Goal: Complete application form: Complete application form

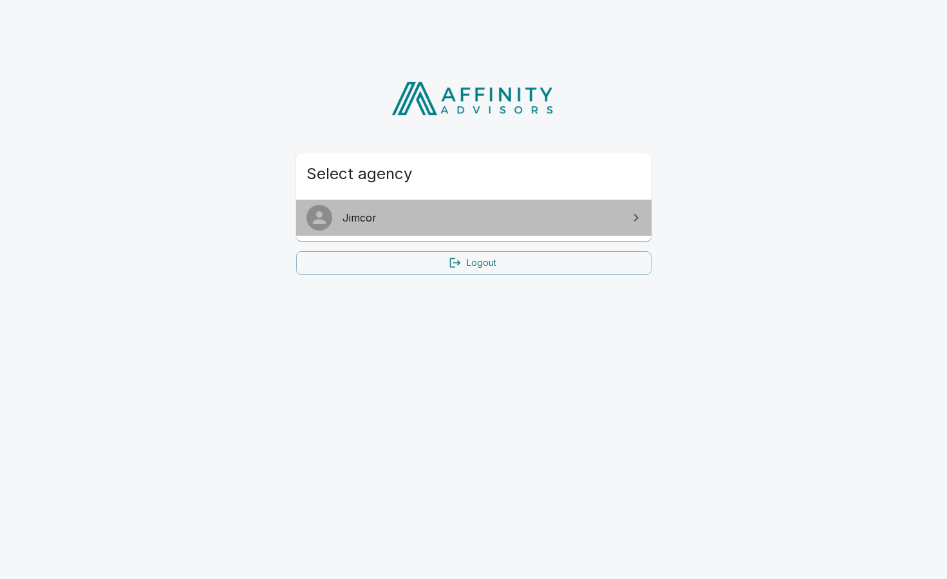
click at [437, 227] on link "Jimcor" at bounding box center [474, 218] width 356 height 36
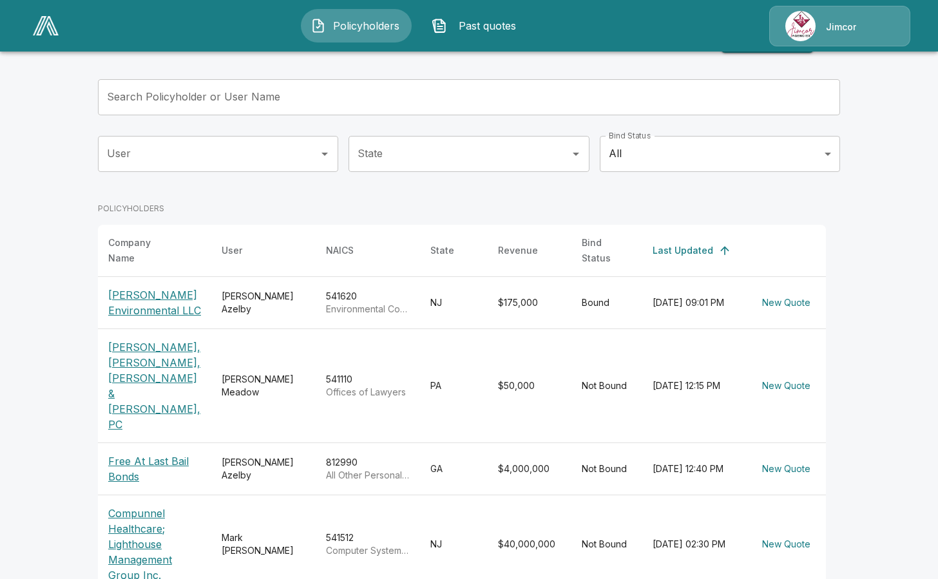
scroll to position [64, 0]
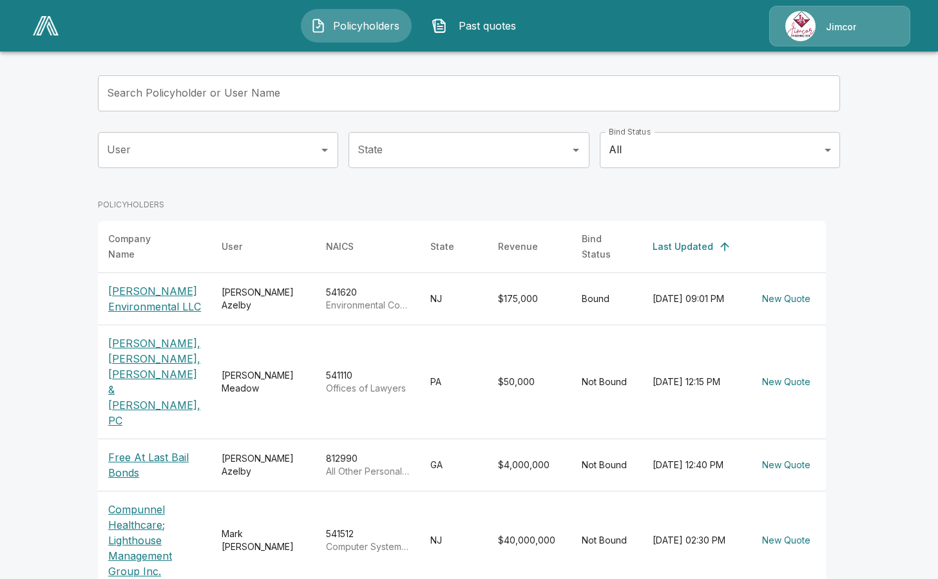
click at [128, 502] on p "Compunnel Healthcare; Lighthouse Management Group Inc." at bounding box center [154, 540] width 93 height 77
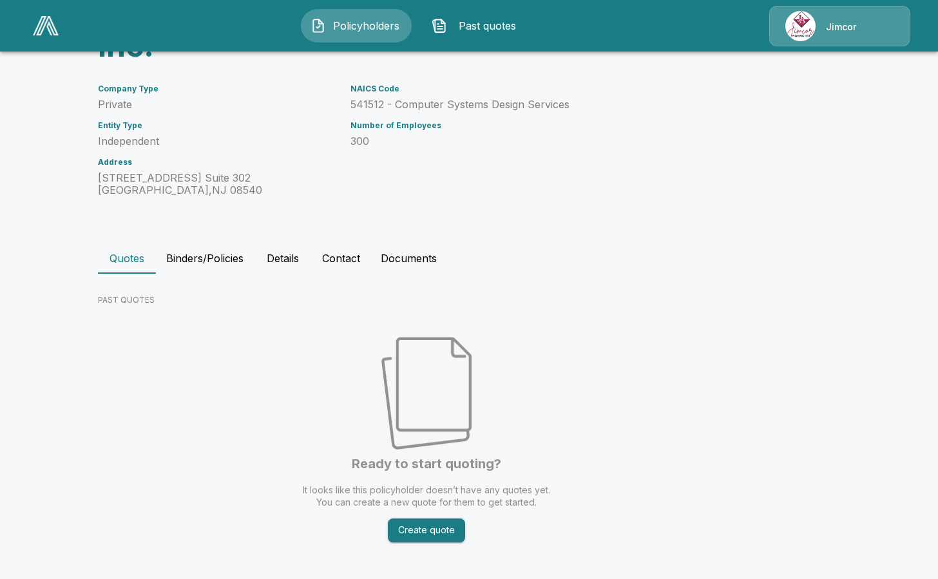
scroll to position [234, 0]
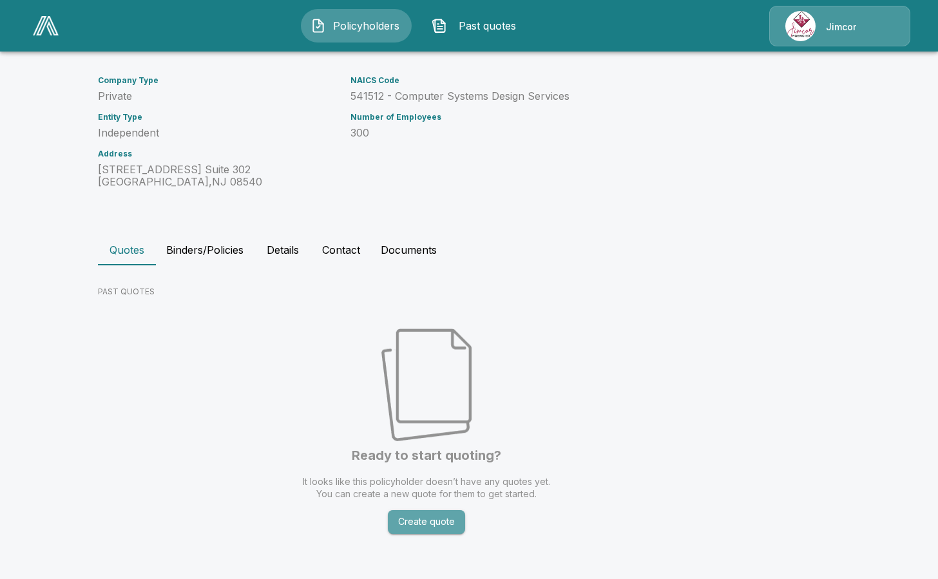
click at [434, 520] on button "Create quote" at bounding box center [426, 522] width 77 height 24
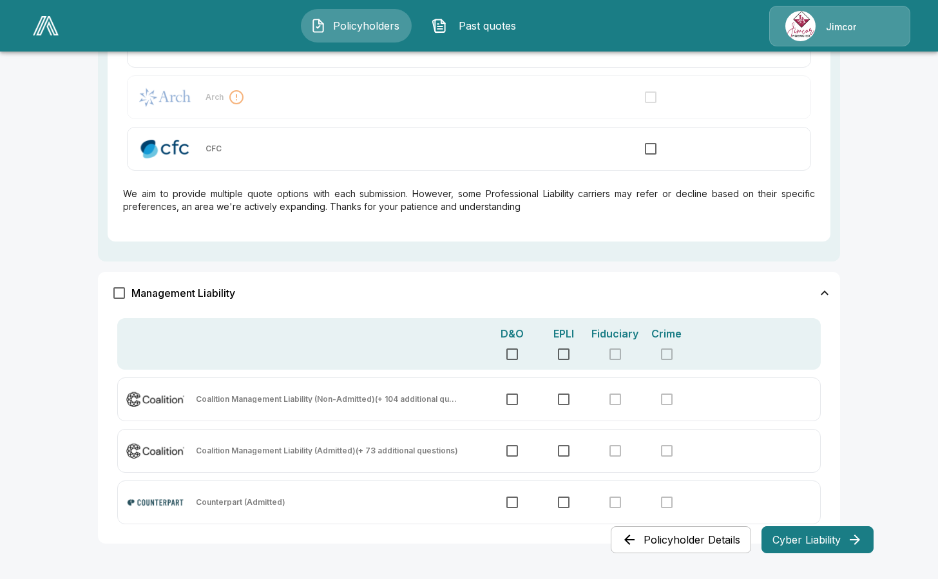
scroll to position [831, 0]
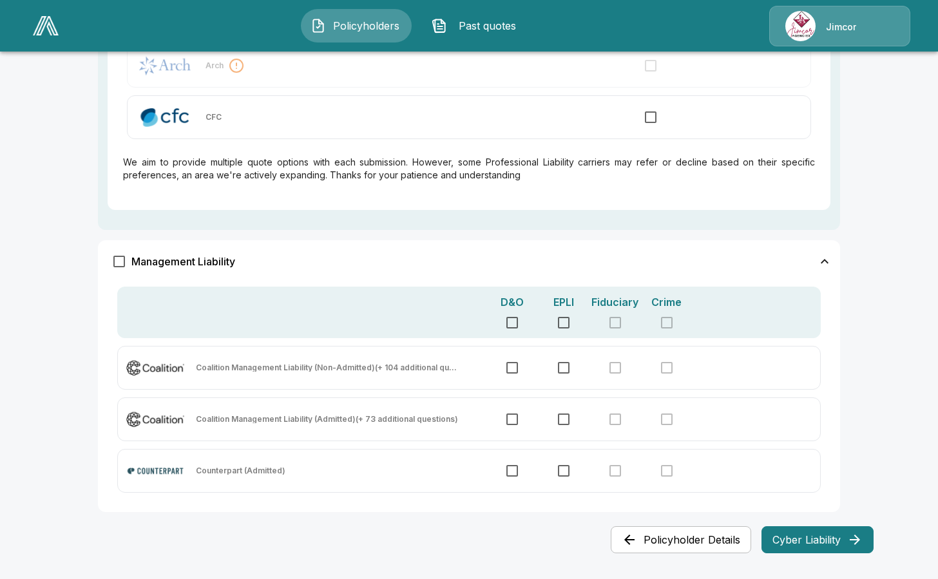
click at [816, 533] on button "Cyber Liability" at bounding box center [817, 539] width 112 height 27
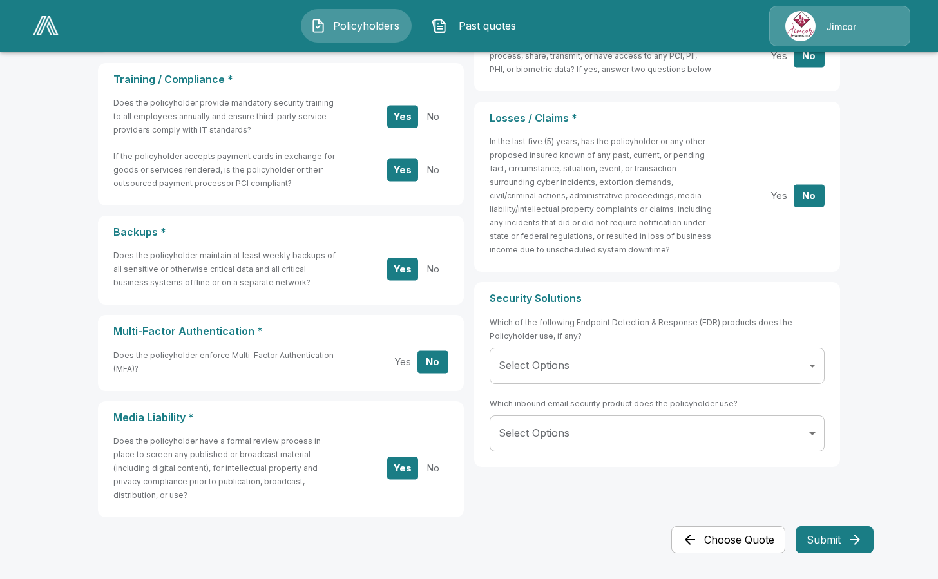
scroll to position [0, 0]
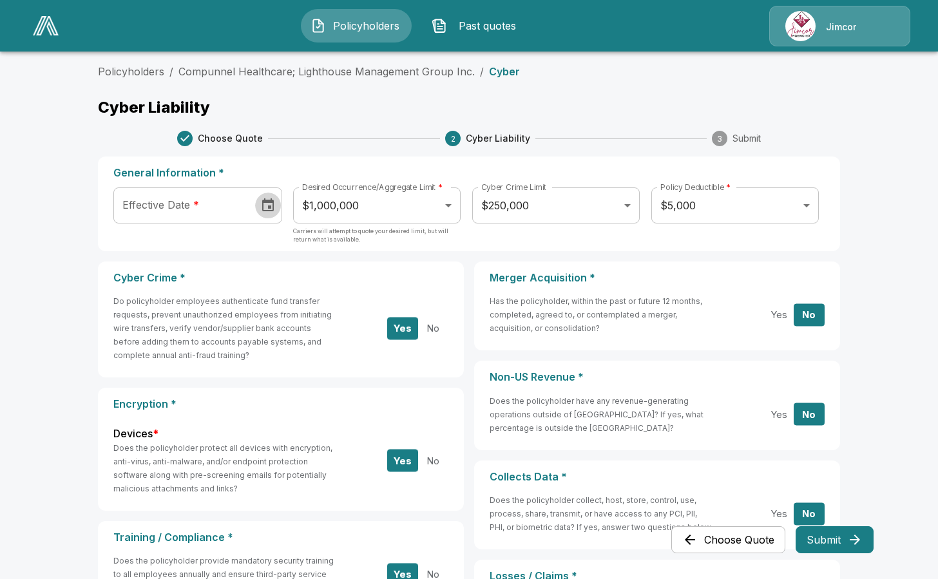
click at [274, 202] on icon "Choose date" at bounding box center [268, 204] width 12 height 13
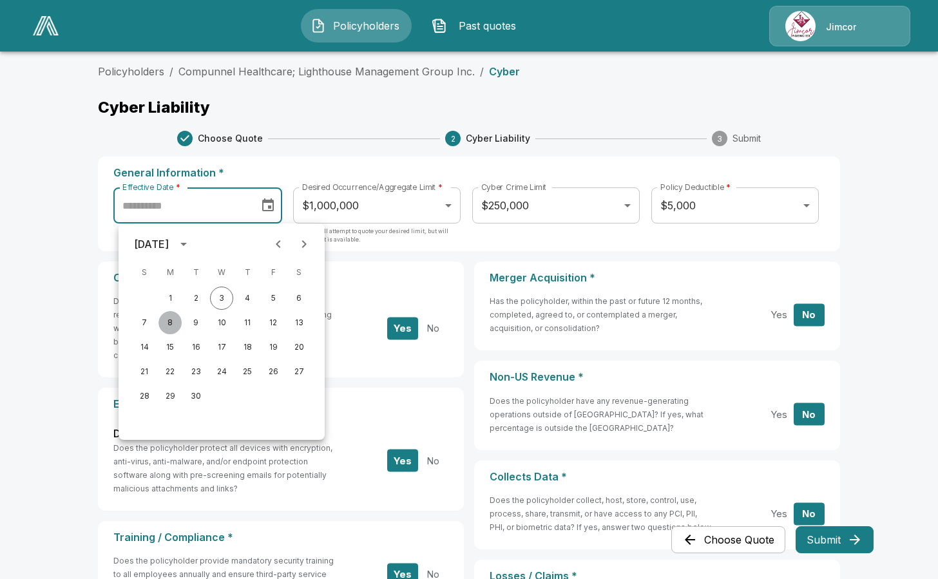
click at [168, 323] on button "8" at bounding box center [169, 322] width 23 height 23
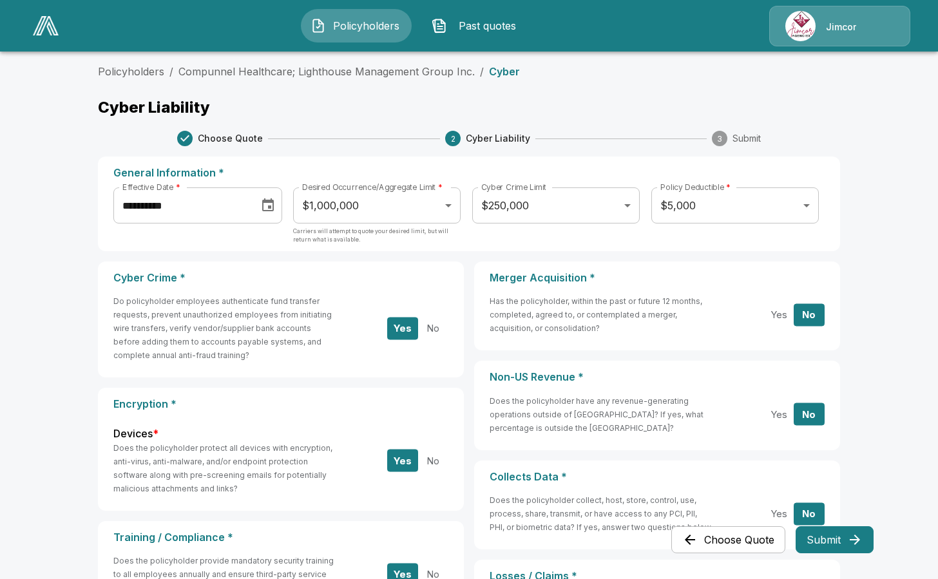
click at [276, 205] on icon "Choose date, selected date is Sep 8, 2025" at bounding box center [267, 205] width 15 height 15
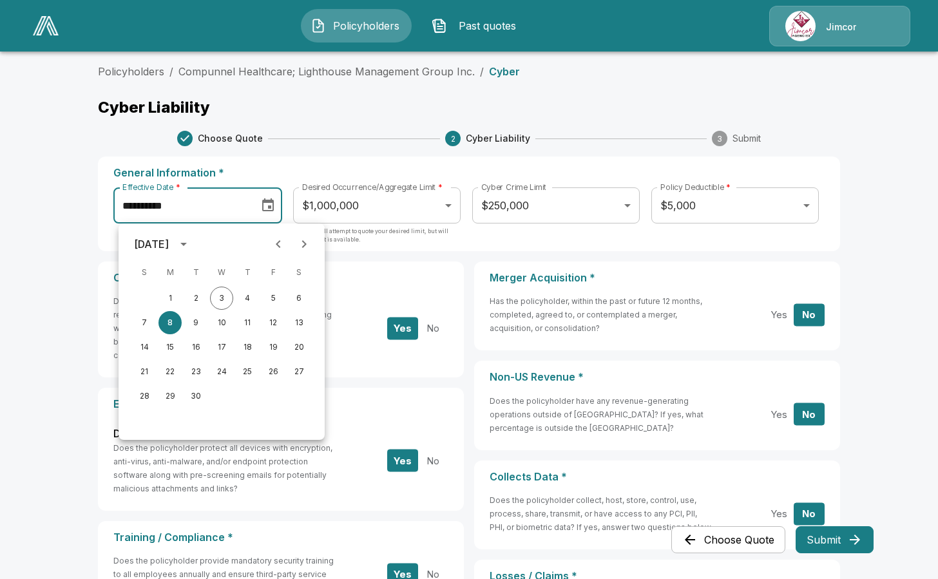
click at [303, 240] on icon "Next month" at bounding box center [303, 243] width 15 height 15
click at [219, 322] on button "8" at bounding box center [221, 322] width 23 height 23
type input "**********"
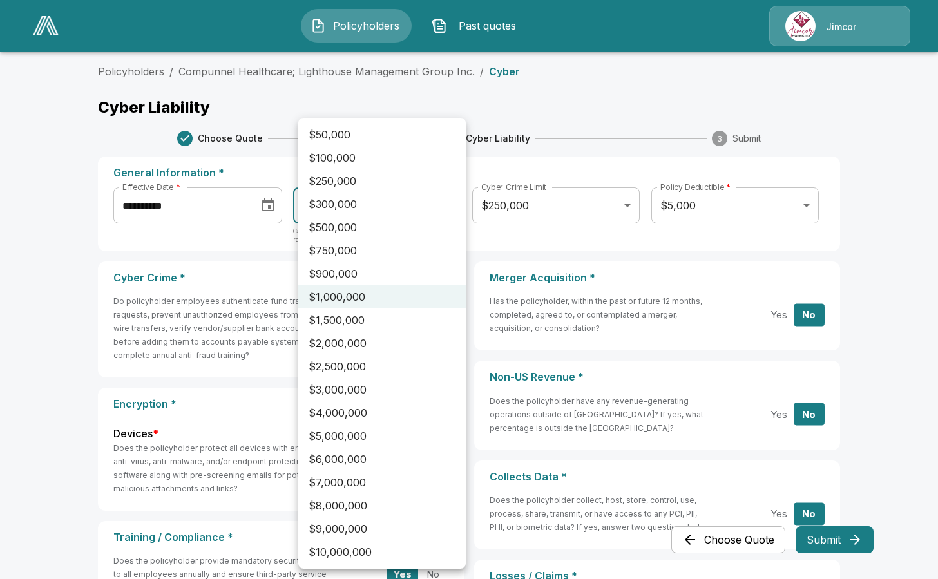
click at [375, 209] on body "**********" at bounding box center [469, 518] width 938 height 1037
click at [328, 388] on li "$3,000,000" at bounding box center [381, 389] width 167 height 23
type input "*******"
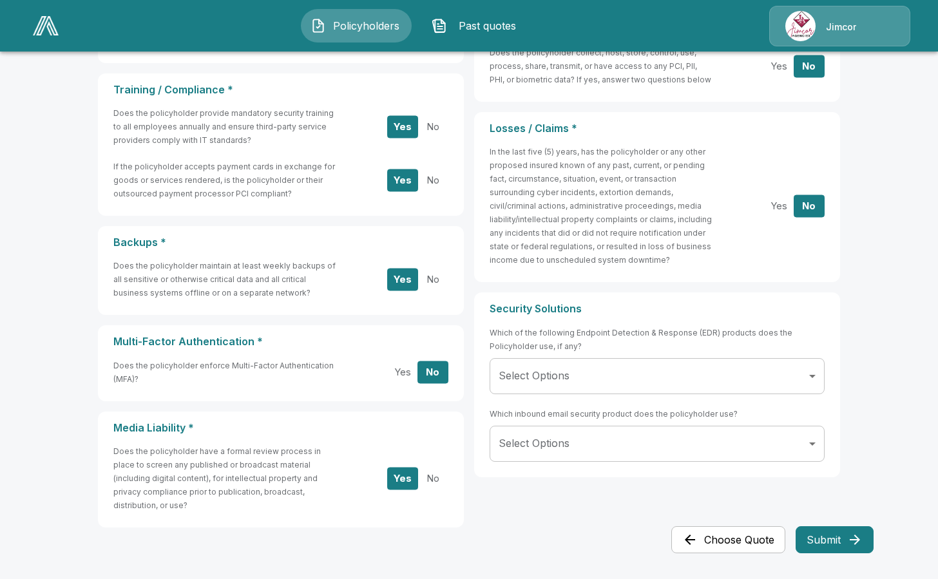
scroll to position [451, 0]
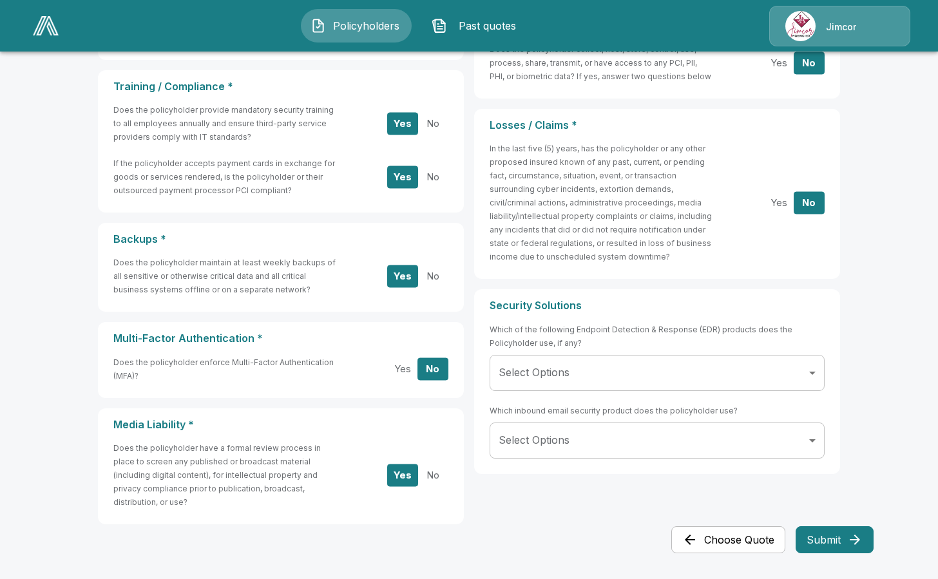
click at [441, 124] on button "No" at bounding box center [432, 123] width 31 height 23
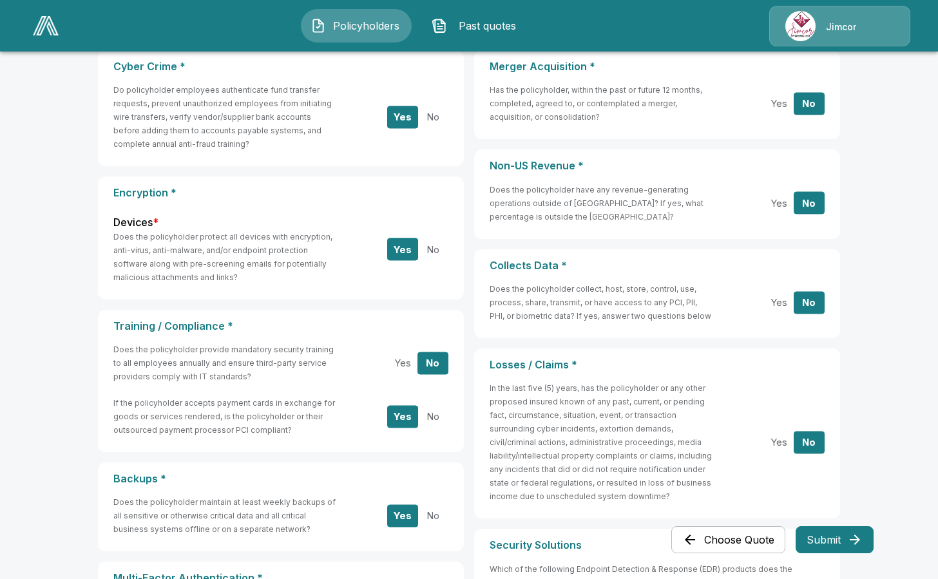
scroll to position [129, 0]
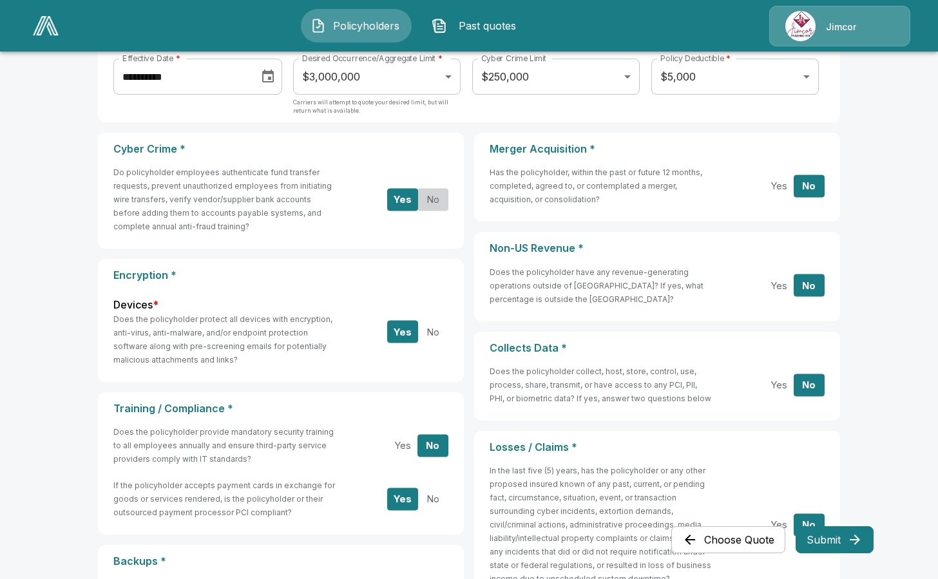
click at [428, 202] on button "No" at bounding box center [432, 199] width 31 height 23
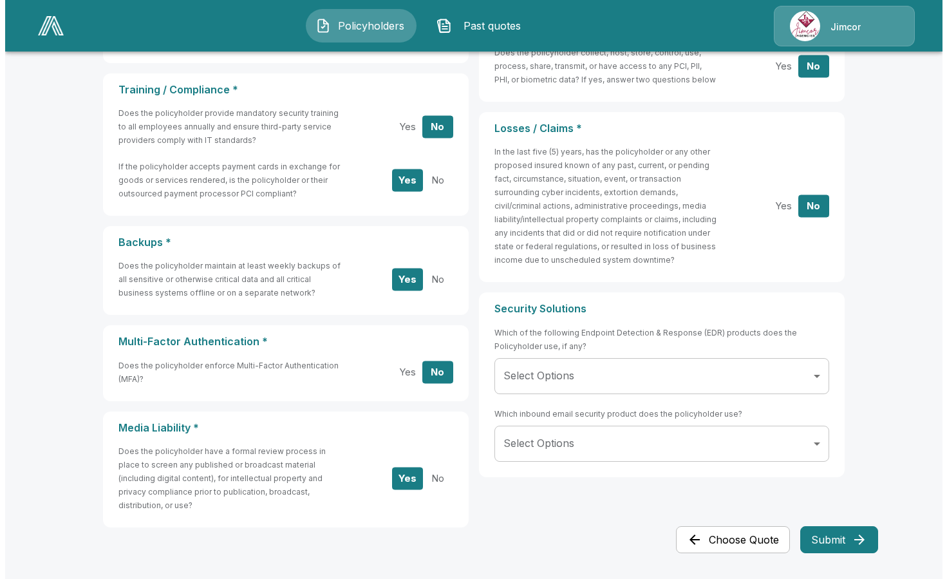
scroll to position [451, 0]
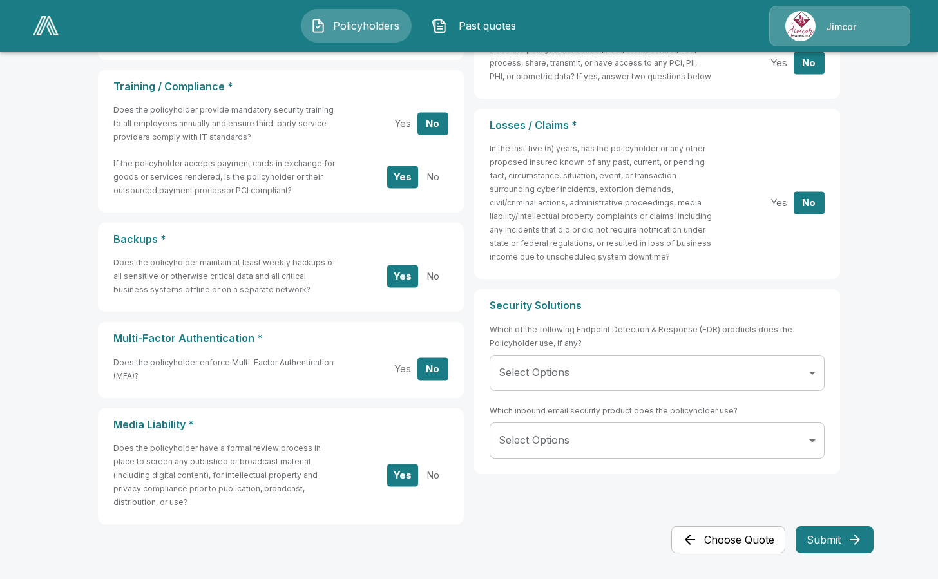
click at [815, 439] on body "**********" at bounding box center [469, 67] width 938 height 1037
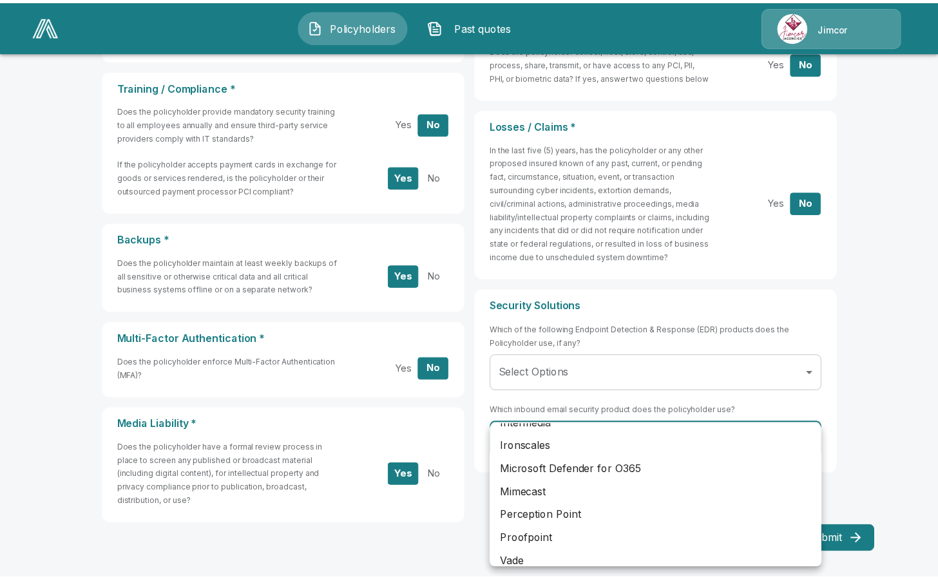
scroll to position [237, 0]
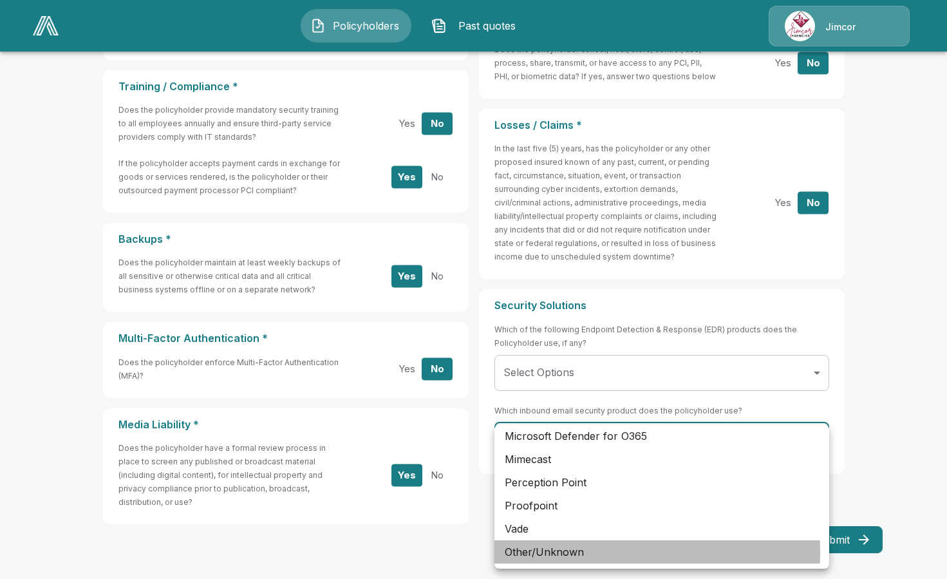
click at [525, 553] on li "Other/Unknown" at bounding box center [662, 551] width 335 height 23
type input "**********"
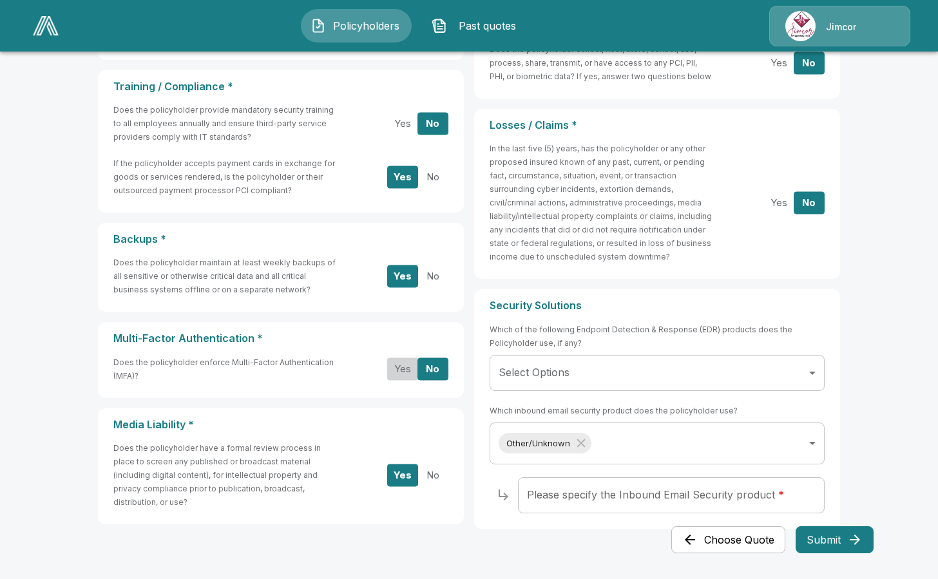
click at [404, 368] on button "Yes" at bounding box center [402, 368] width 31 height 23
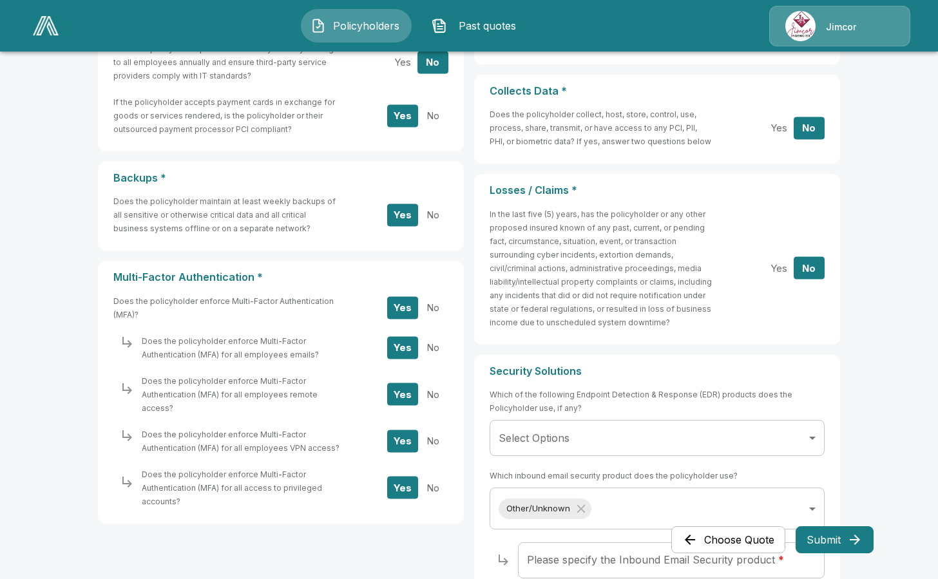
scroll to position [515, 0]
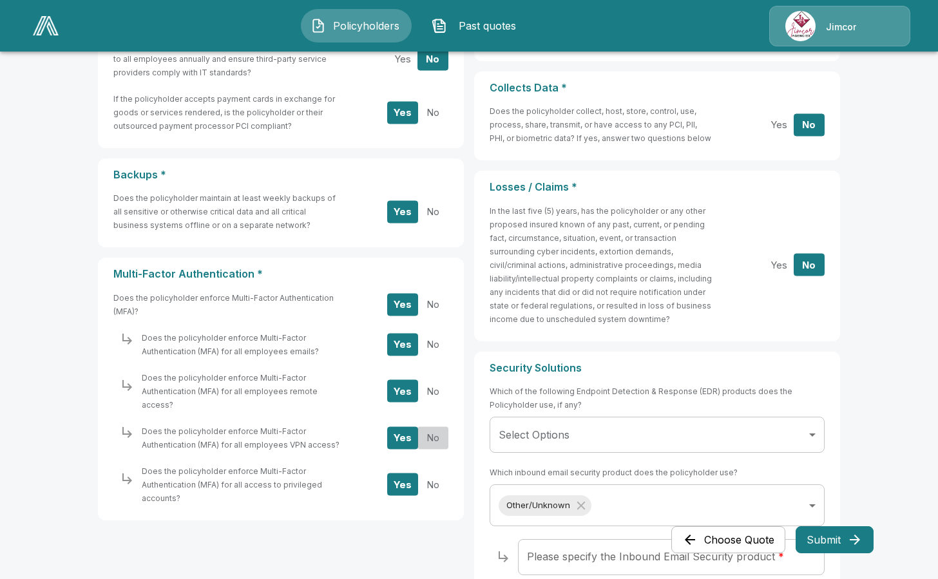
click at [435, 426] on button "No" at bounding box center [432, 437] width 31 height 23
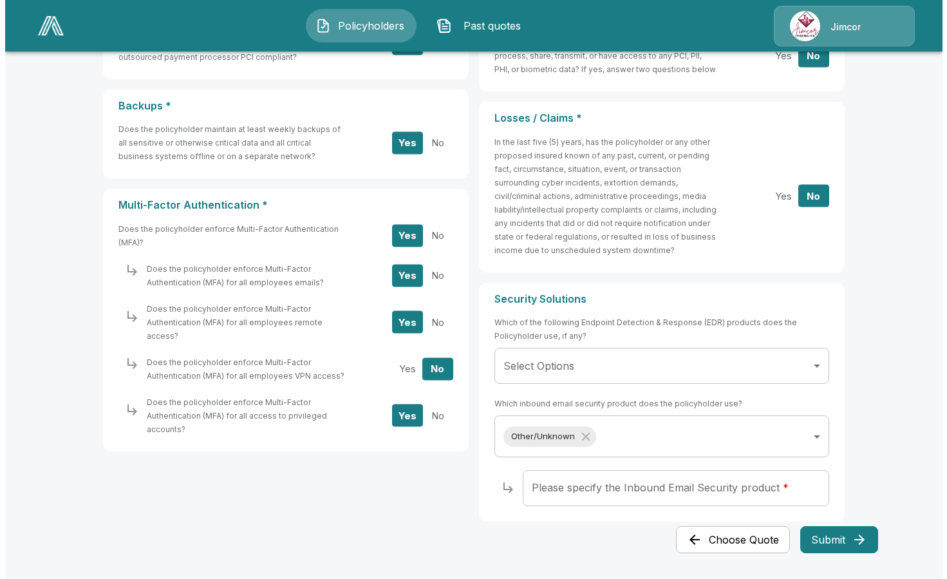
scroll to position [589, 0]
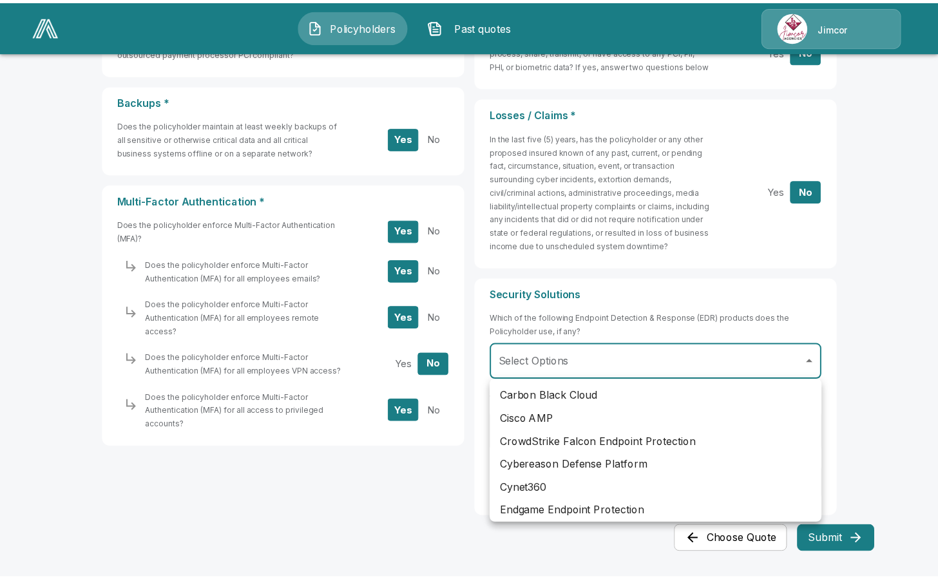
scroll to position [0, 0]
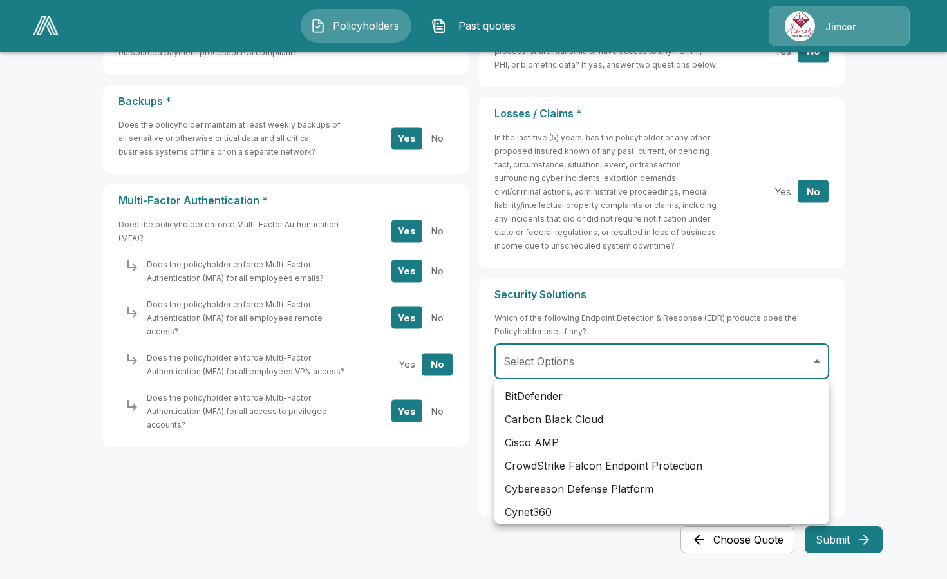
click at [891, 388] on div at bounding box center [473, 289] width 947 height 579
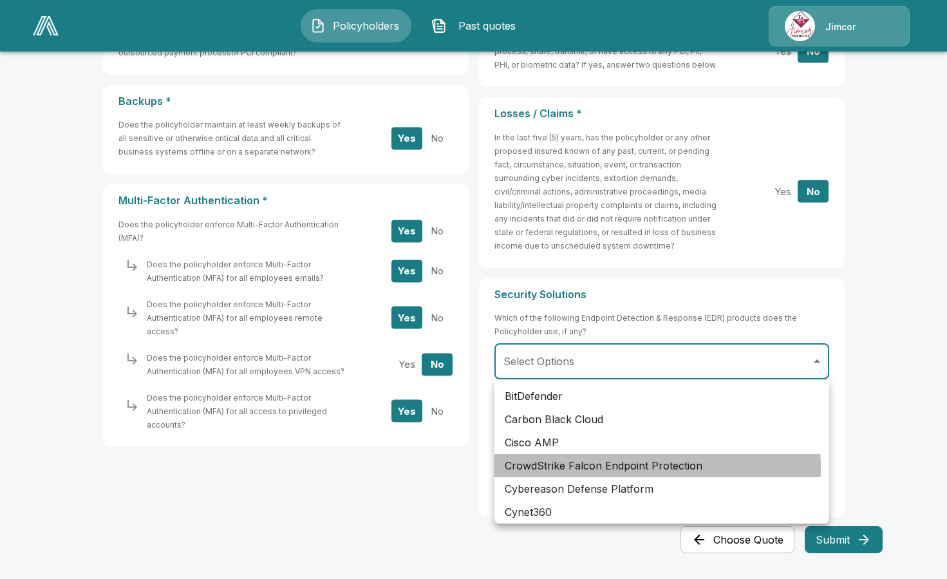
click at [597, 467] on li "CrowdStrike Falcon Endpoint Protection" at bounding box center [662, 465] width 335 height 23
type input "**********"
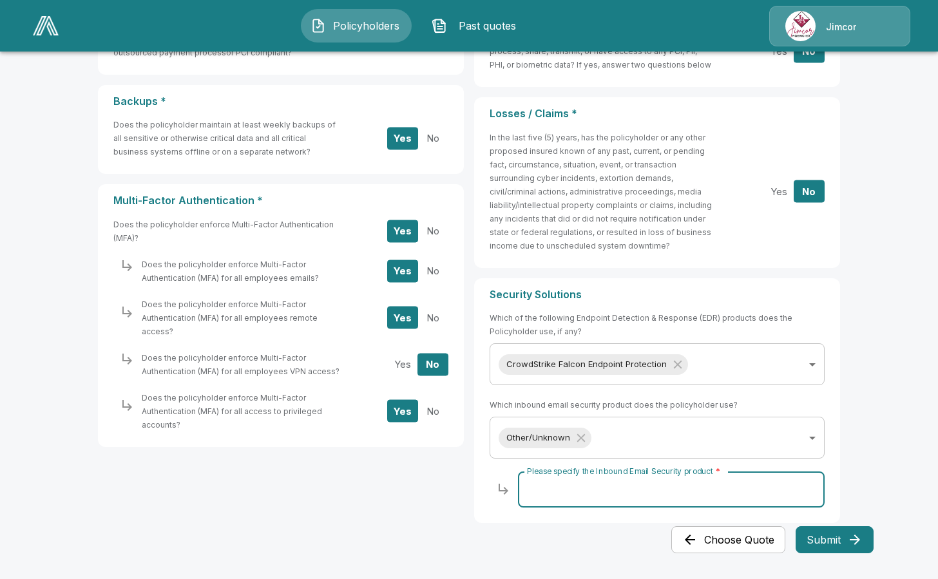
click at [645, 488] on input "Please specify the Inbound Email Security product *" at bounding box center [671, 489] width 307 height 36
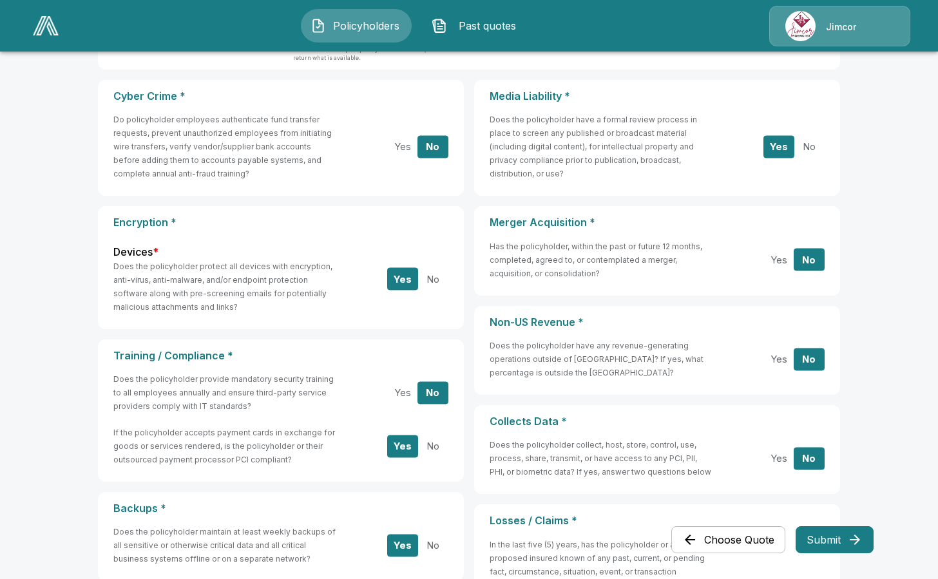
scroll to position [193, 0]
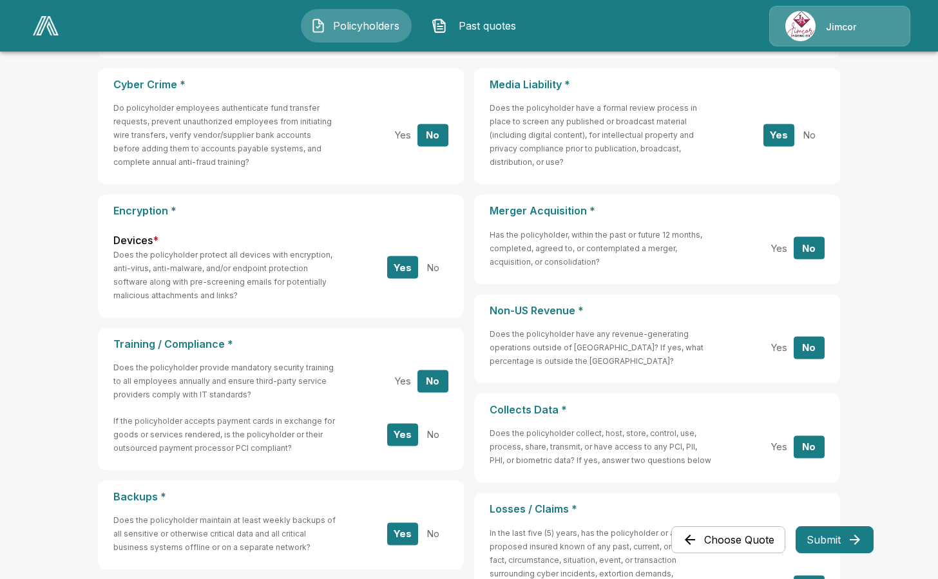
type input "*******"
click at [434, 435] on button "No" at bounding box center [432, 434] width 31 height 23
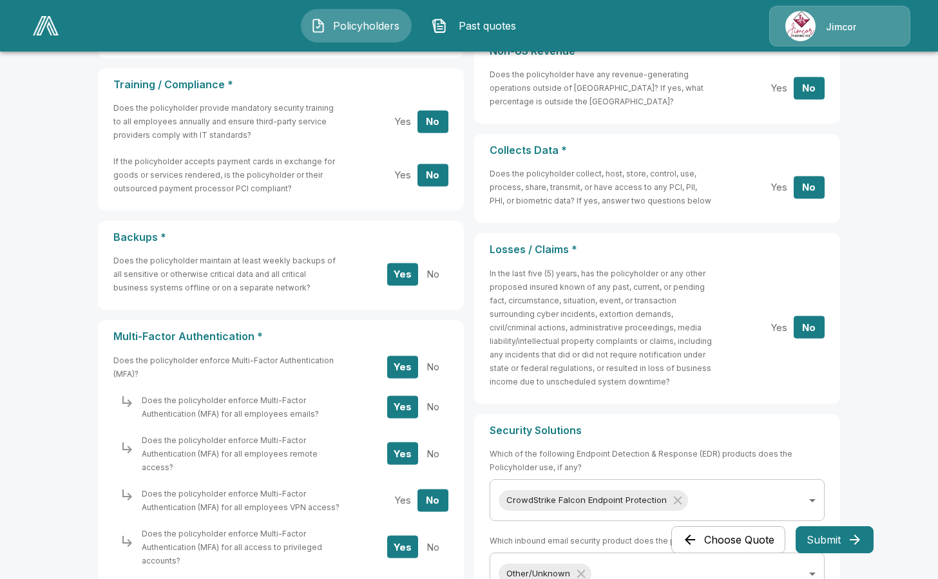
scroll to position [594, 0]
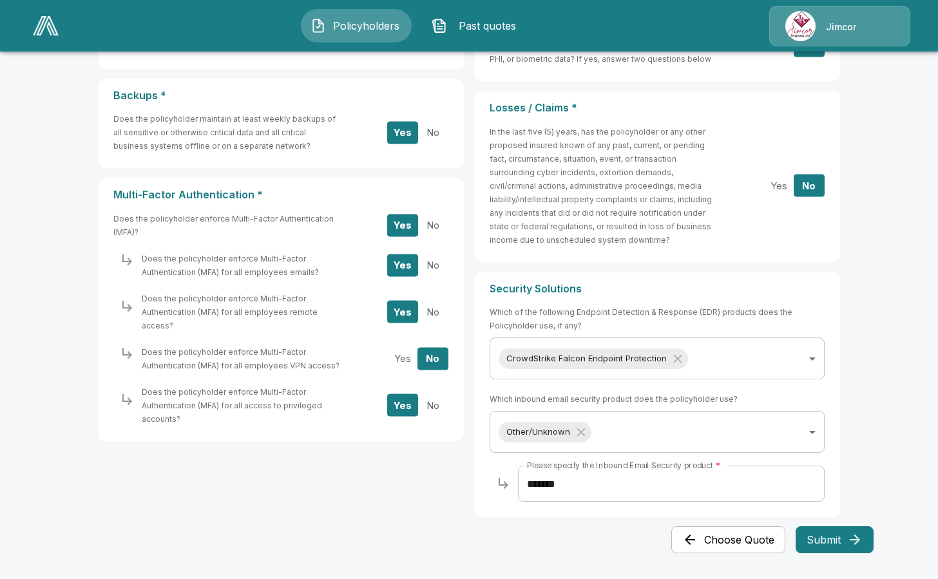
click at [838, 542] on button "Submit" at bounding box center [834, 539] width 78 height 27
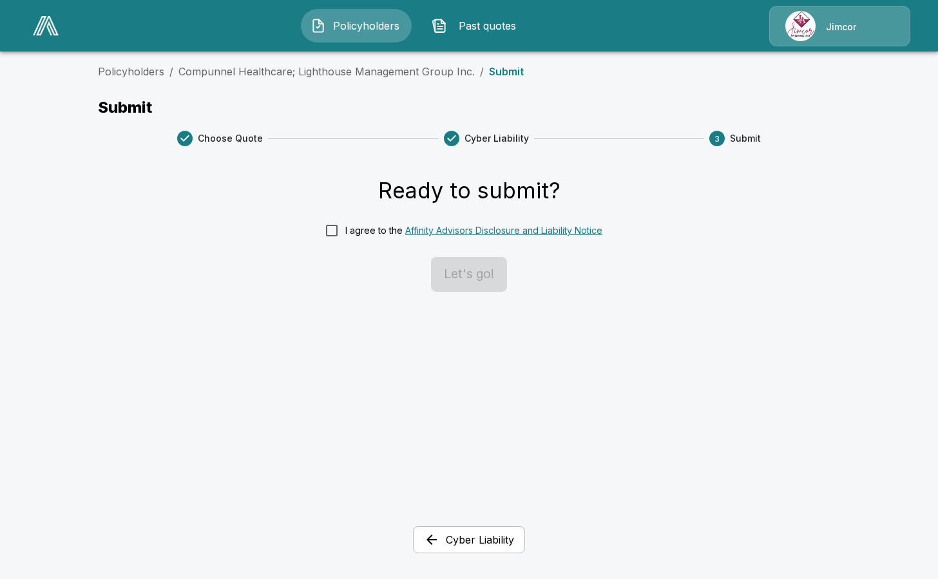
scroll to position [0, 0]
click at [491, 265] on button "Let's go!" at bounding box center [474, 274] width 76 height 35
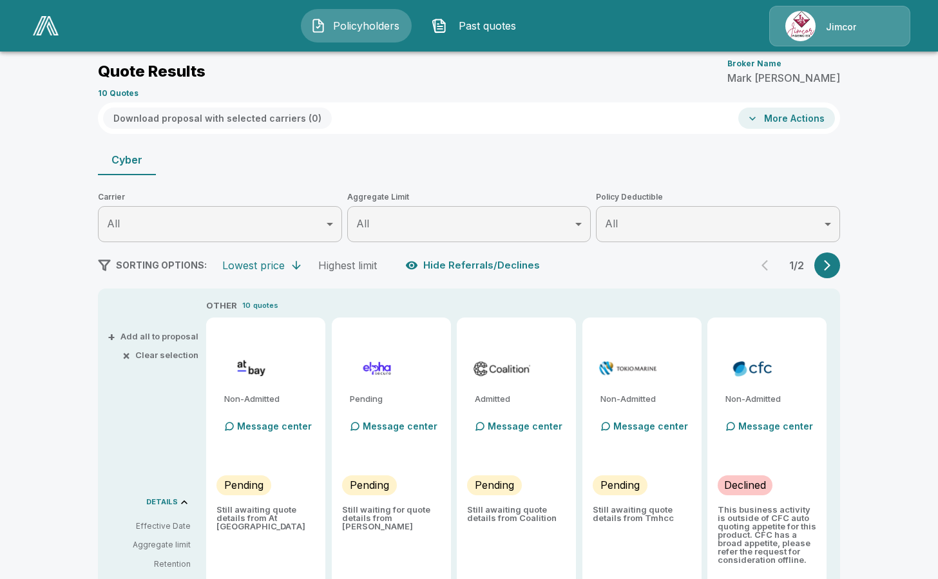
scroll to position [64, 0]
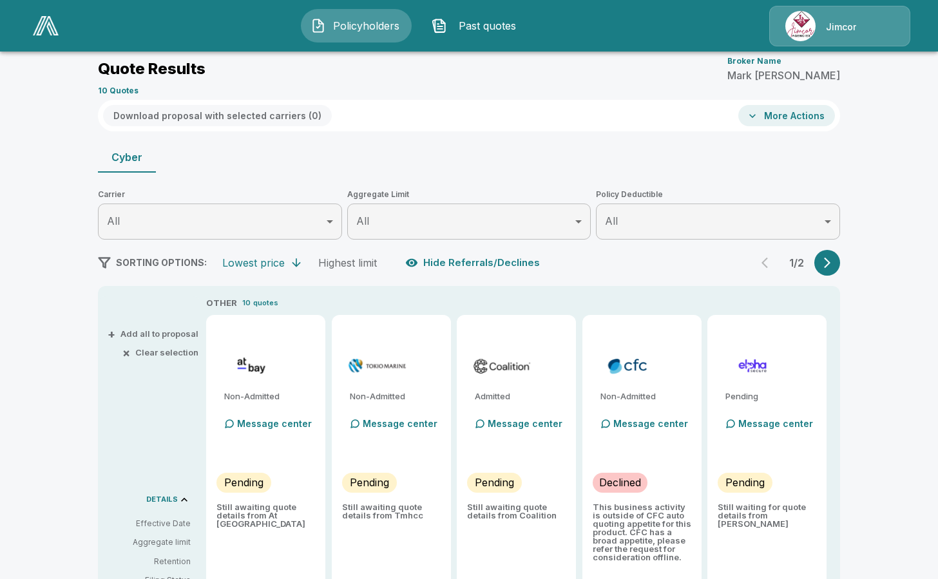
type input "*******"
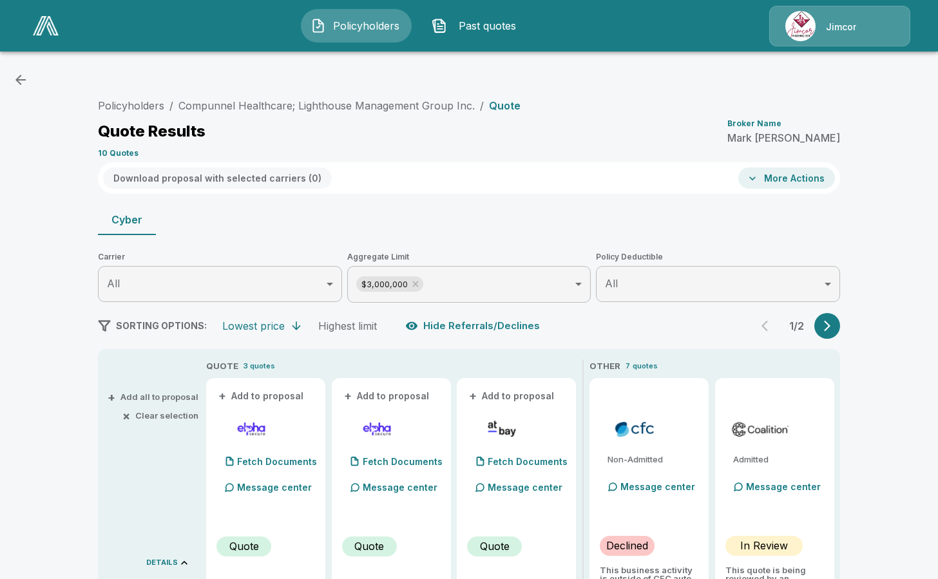
scroll to position [0, 0]
